Goal: Book appointment/travel/reservation

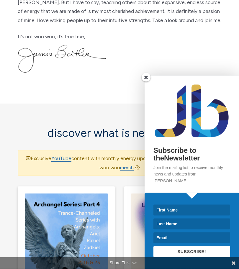
scroll to position [472, 0]
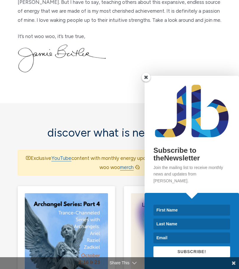
click at [146, 82] on span at bounding box center [146, 77] width 9 height 9
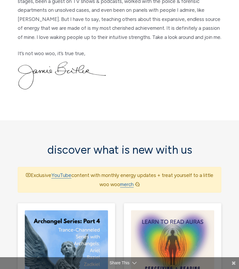
scroll to position [456, 0]
click at [85, 210] on img at bounding box center [66, 251] width 83 height 83
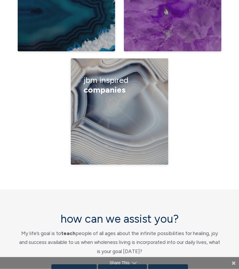
scroll to position [1602, 0]
click at [137, 264] on link "i want a reading" at bounding box center [122, 270] width 49 height 13
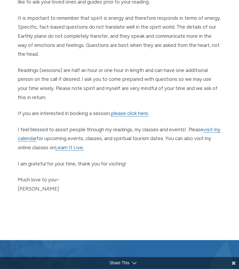
scroll to position [340, 0]
click at [142, 110] on link "please click here." at bounding box center [130, 113] width 38 height 6
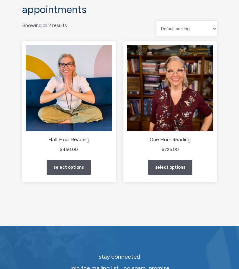
scroll to position [54, 0]
